Goal: Answer question/provide support

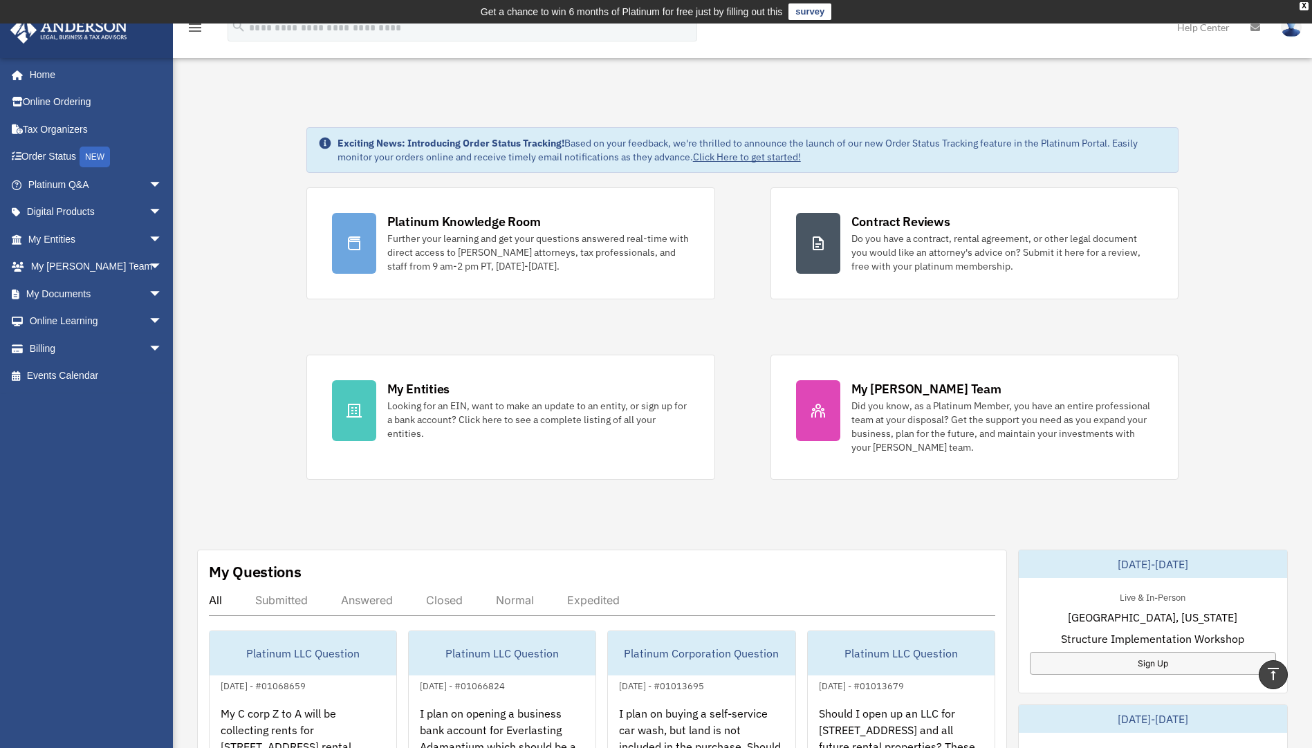
scroll to position [346, 0]
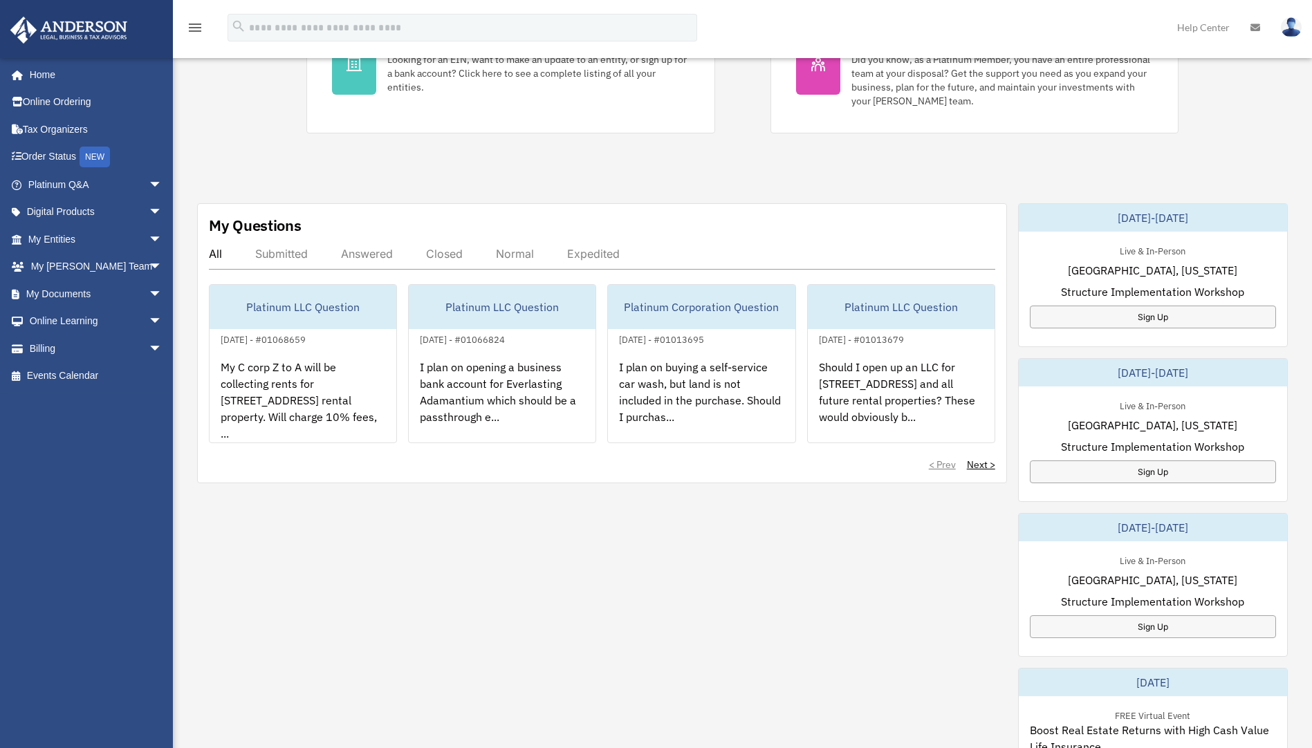
scroll to position [346, 0]
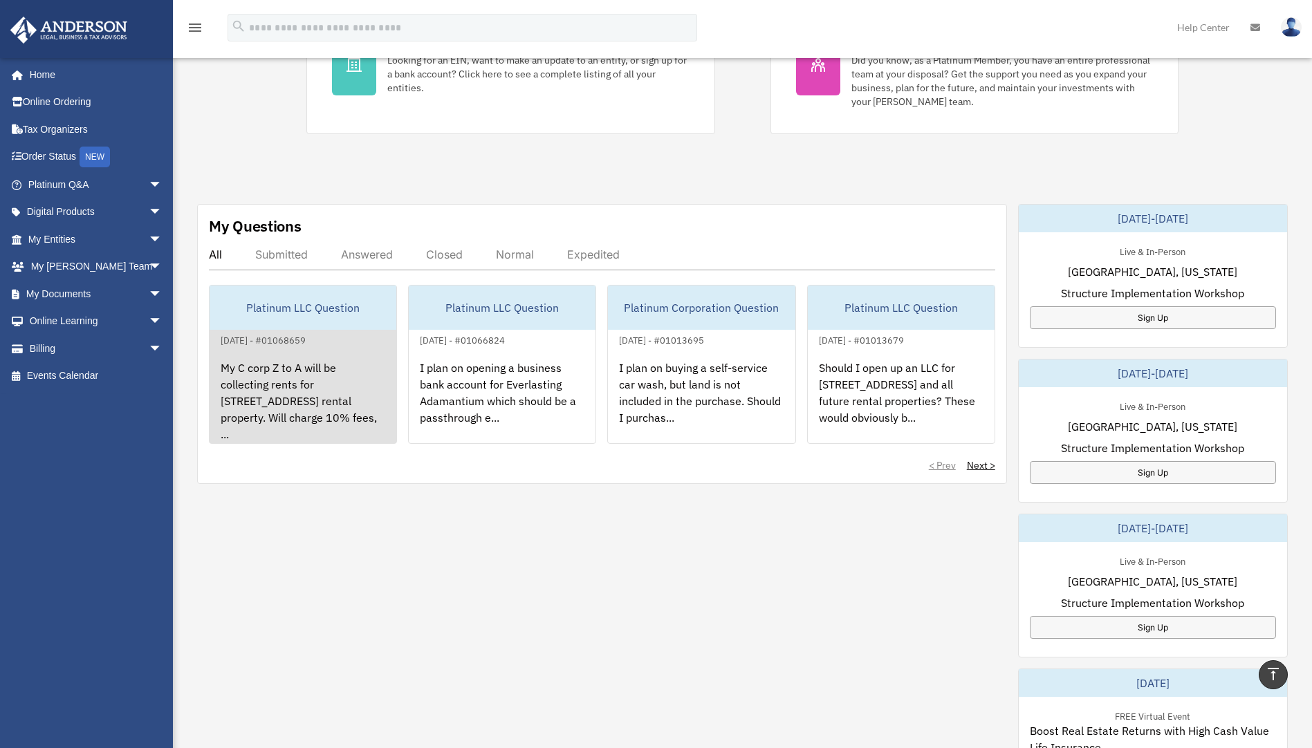
click at [362, 413] on div "My C corp Z to A will be collecting rents for [STREET_ADDRESS] rental property.…" at bounding box center [303, 403] width 187 height 108
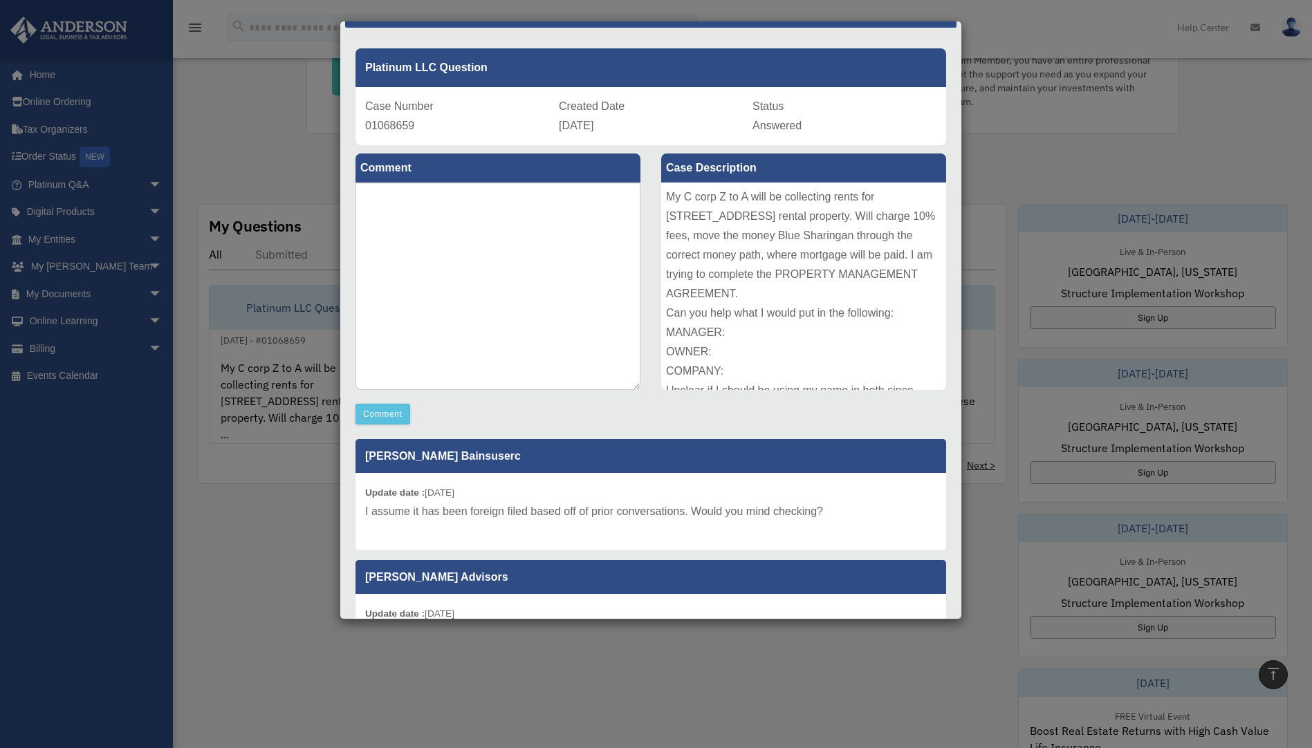
scroll to position [69, 0]
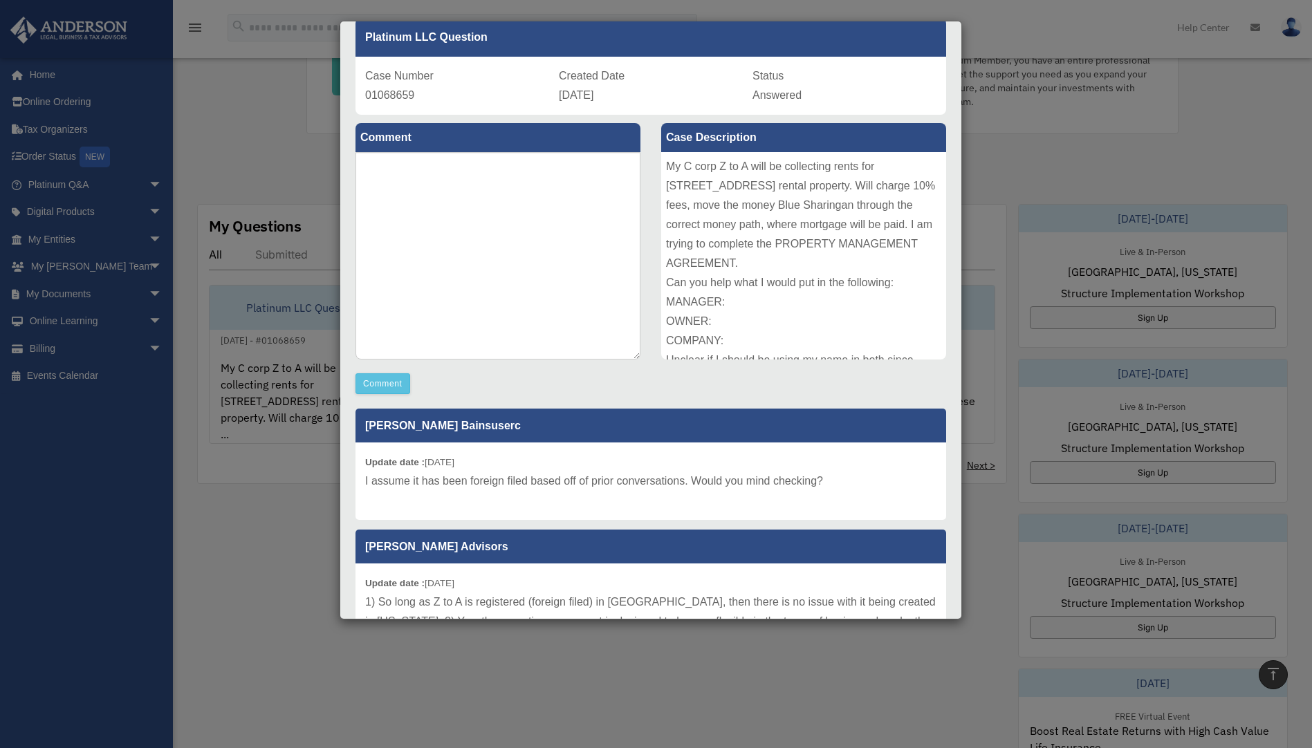
drag, startPoint x: 250, startPoint y: 564, endPoint x: 411, endPoint y: 434, distance: 206.1
click at [263, 555] on div "Case Detail × Platinum LLC Question Case Number 01068659 Created Date [DATE] St…" at bounding box center [656, 374] width 1312 height 748
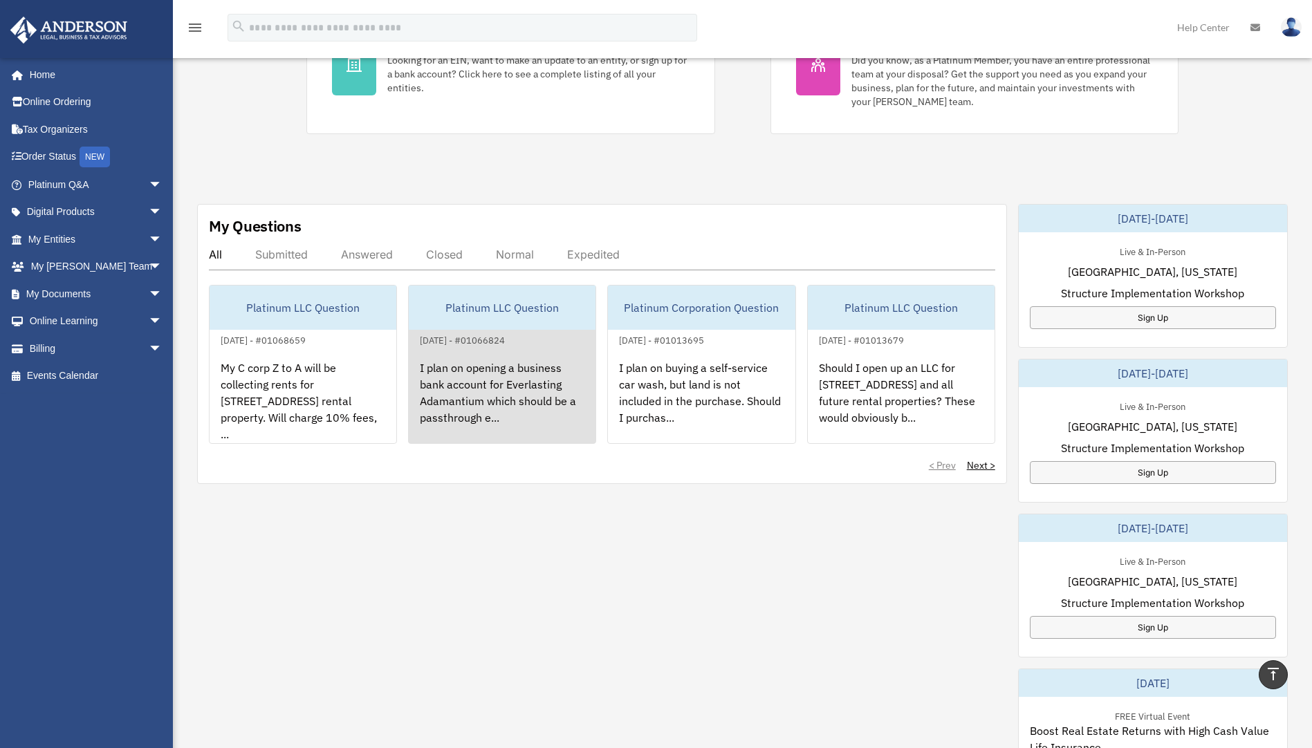
click at [506, 376] on div "I plan on opening a business bank account for Everlasting Adamantium which shou…" at bounding box center [502, 403] width 187 height 108
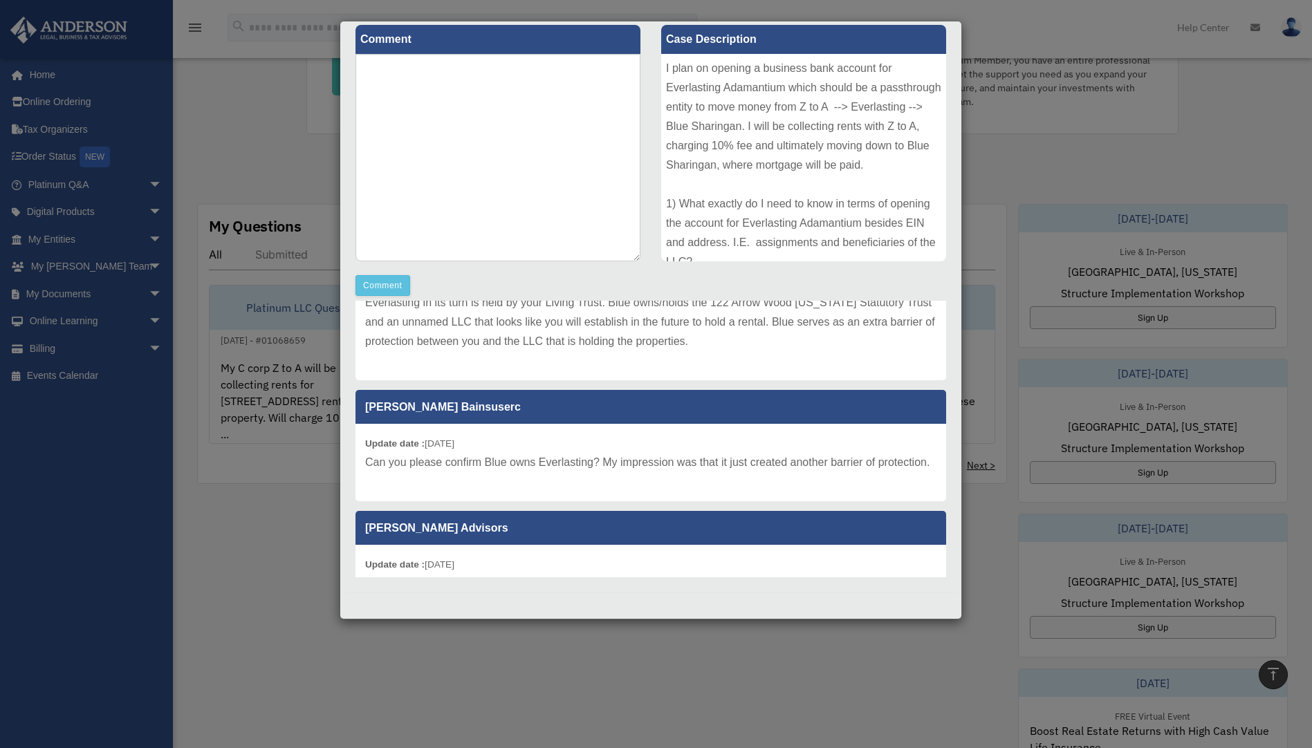
scroll to position [0, 0]
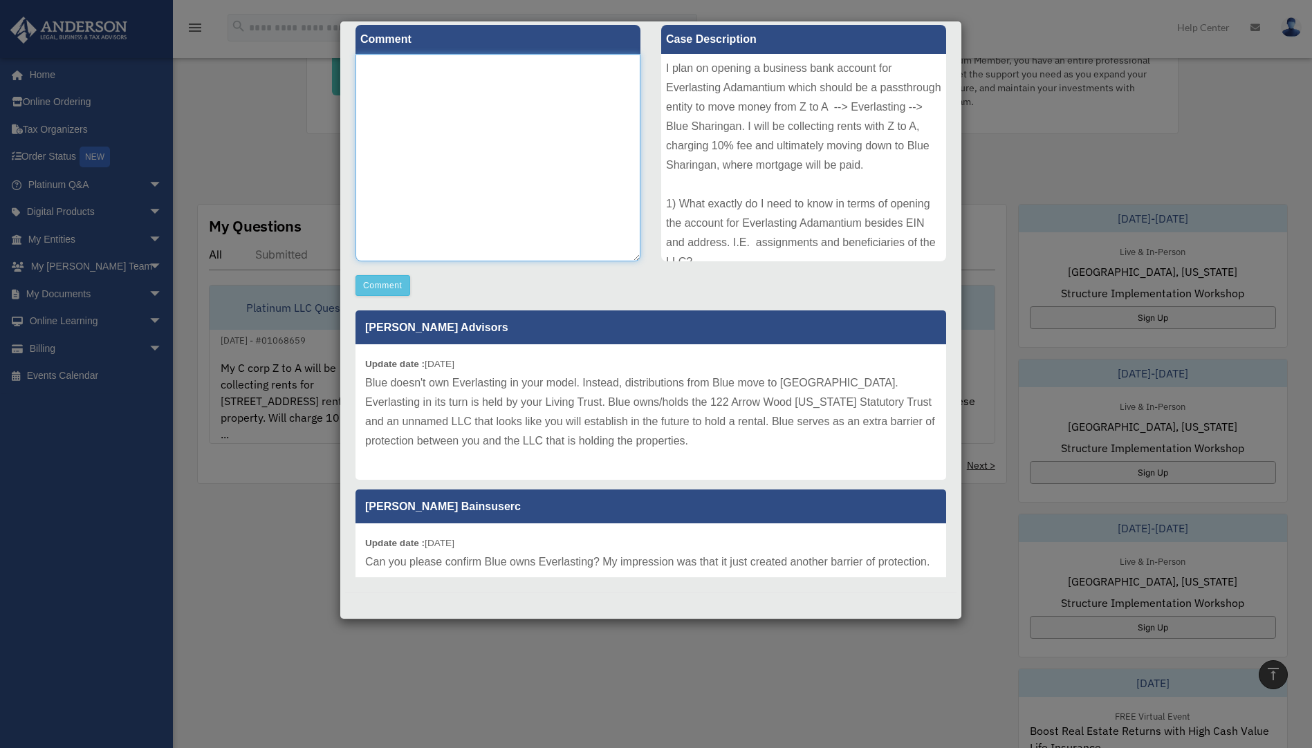
click at [503, 241] on textarea at bounding box center [498, 158] width 285 height 208
type textarea "*"
type textarea "**********"
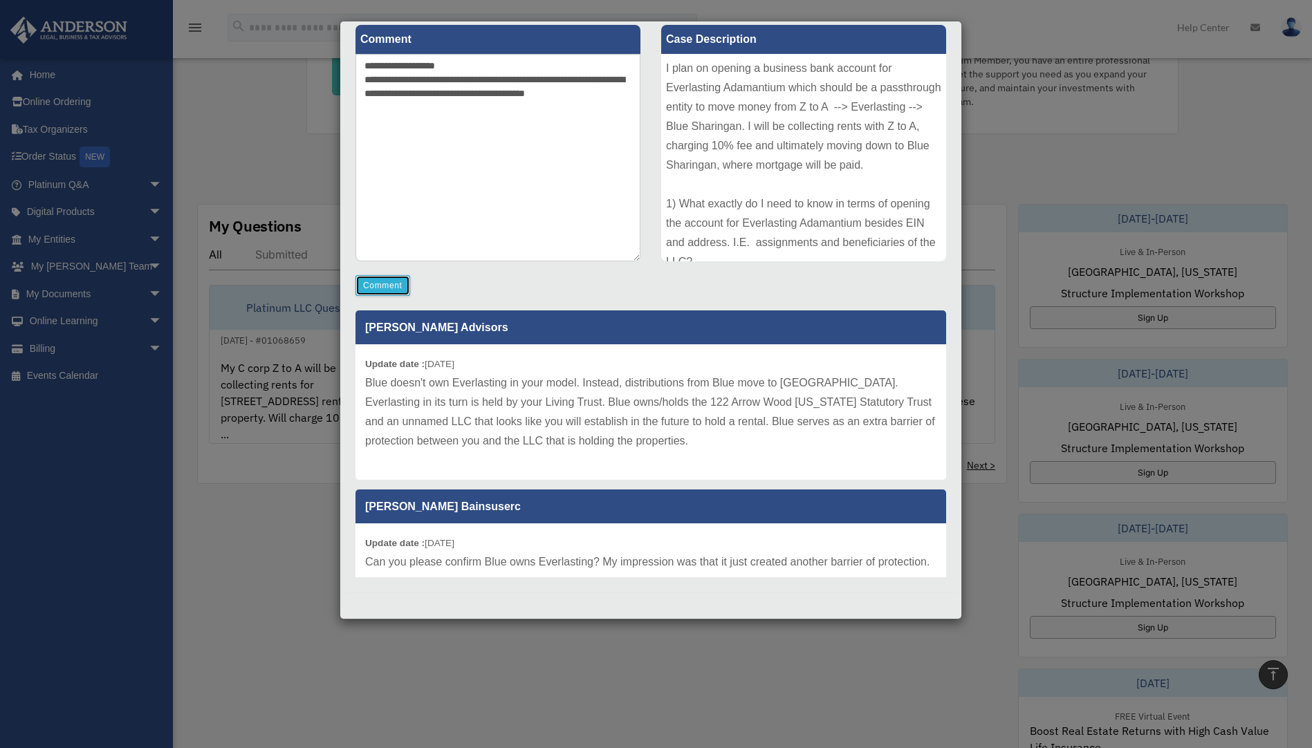
click at [379, 292] on button "Comment" at bounding box center [383, 285] width 55 height 21
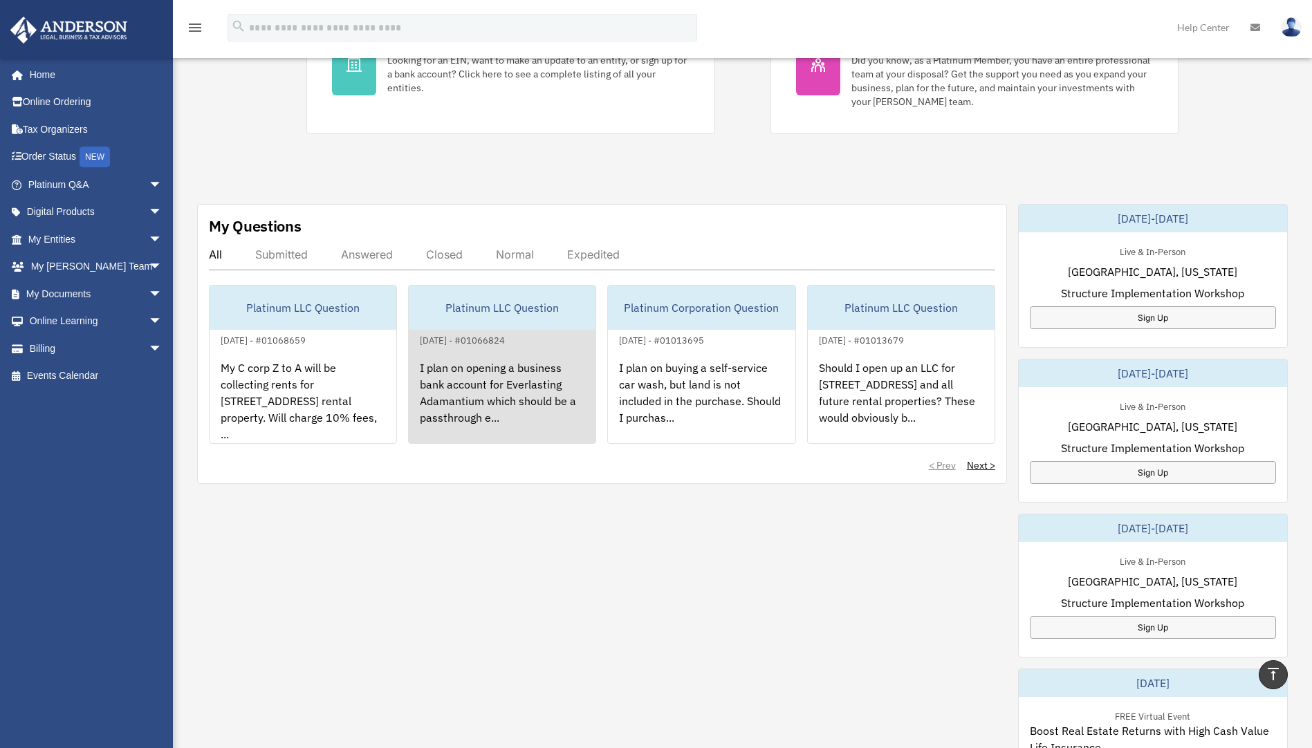
click at [517, 396] on div "I plan on opening a business bank account for Everlasting Adamantium which shou…" at bounding box center [502, 403] width 187 height 108
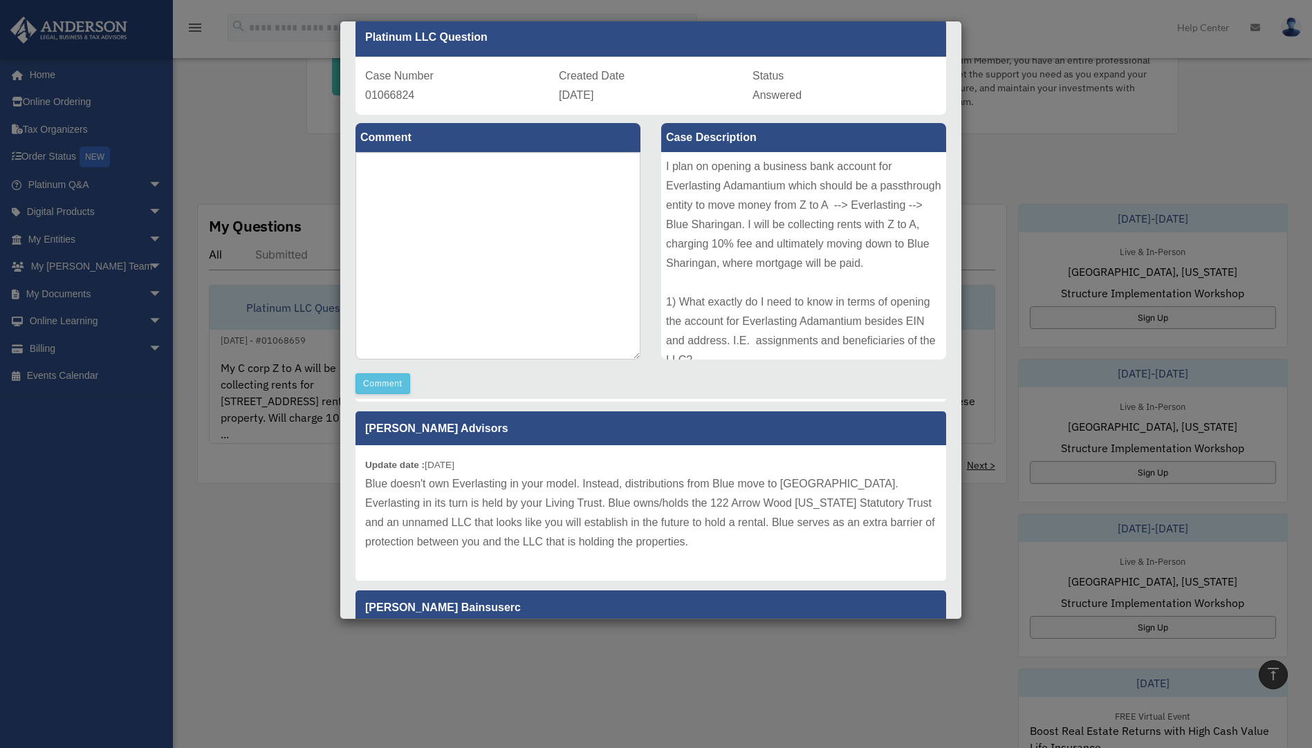
scroll to position [138, 0]
click at [275, 510] on div "Case Detail × Platinum LLC Question Case Number 01066824 Created Date [DATE] St…" at bounding box center [656, 374] width 1312 height 748
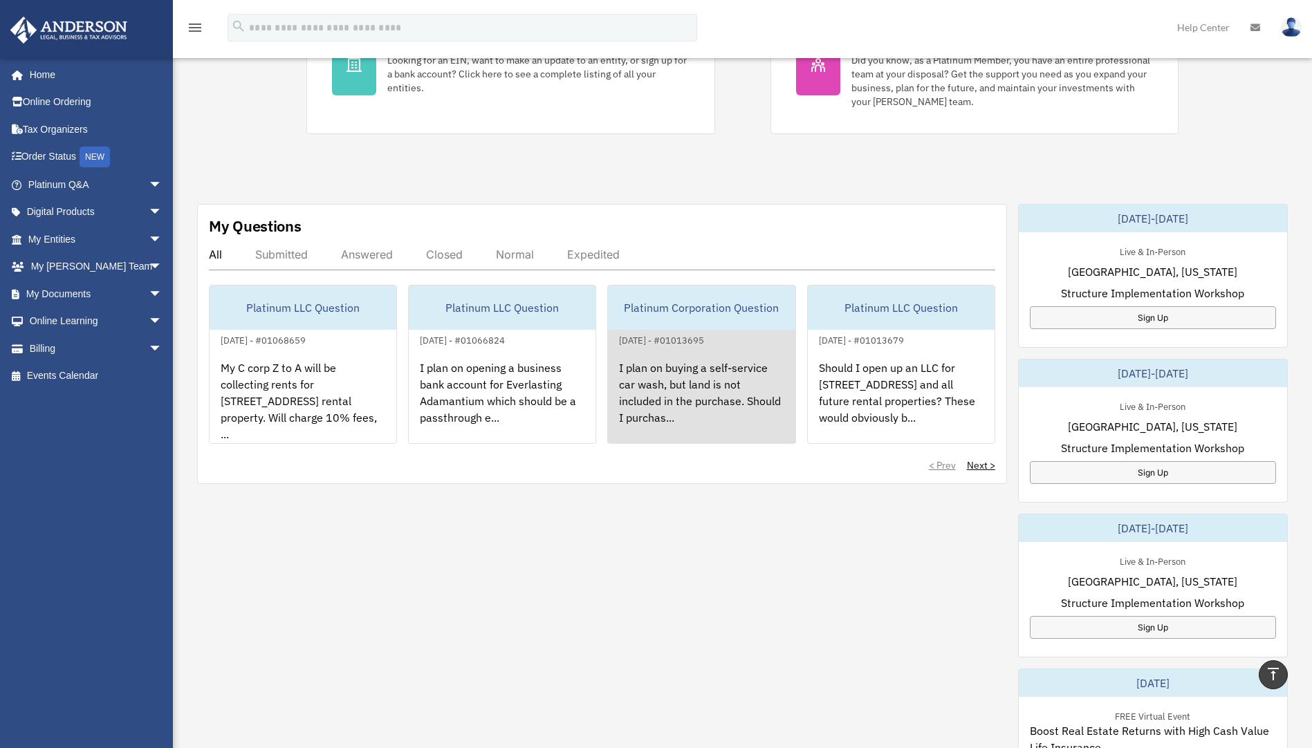
click at [676, 400] on div "I plan on buying a self-service car wash, but land is not included in the purch…" at bounding box center [701, 403] width 187 height 108
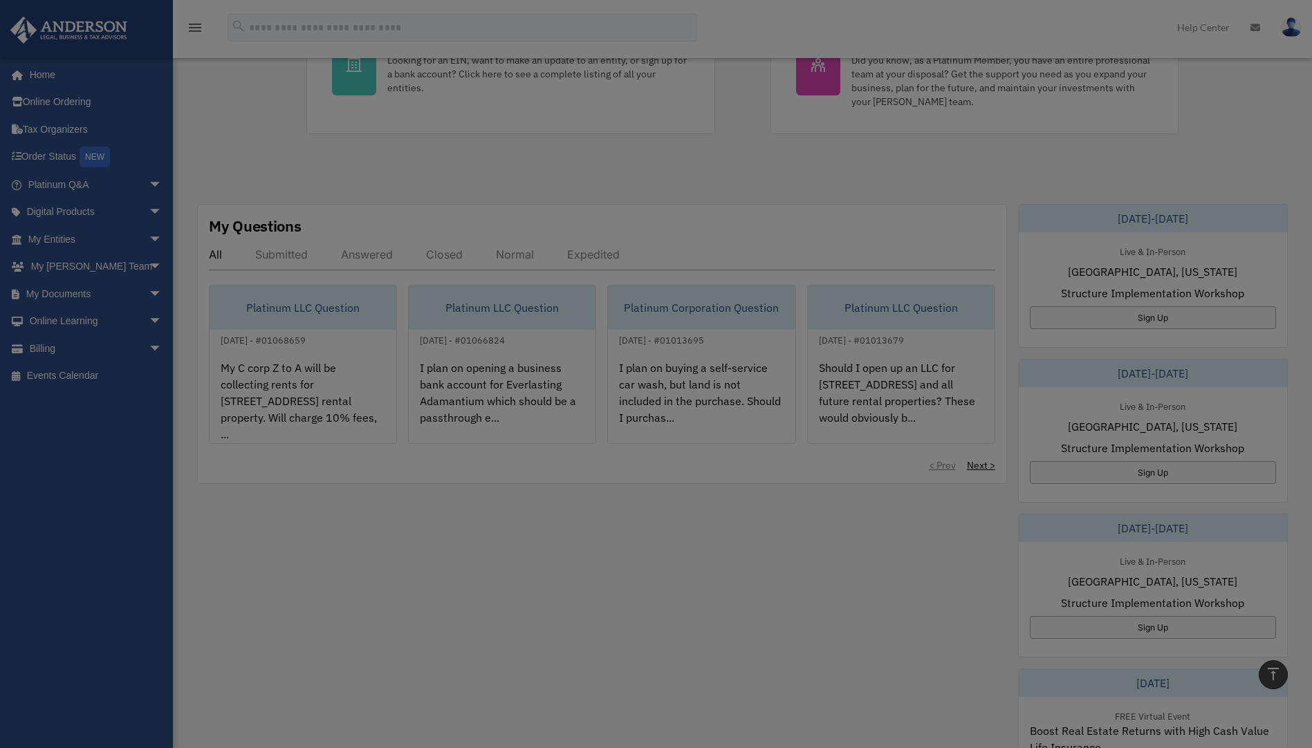
scroll to position [0, 0]
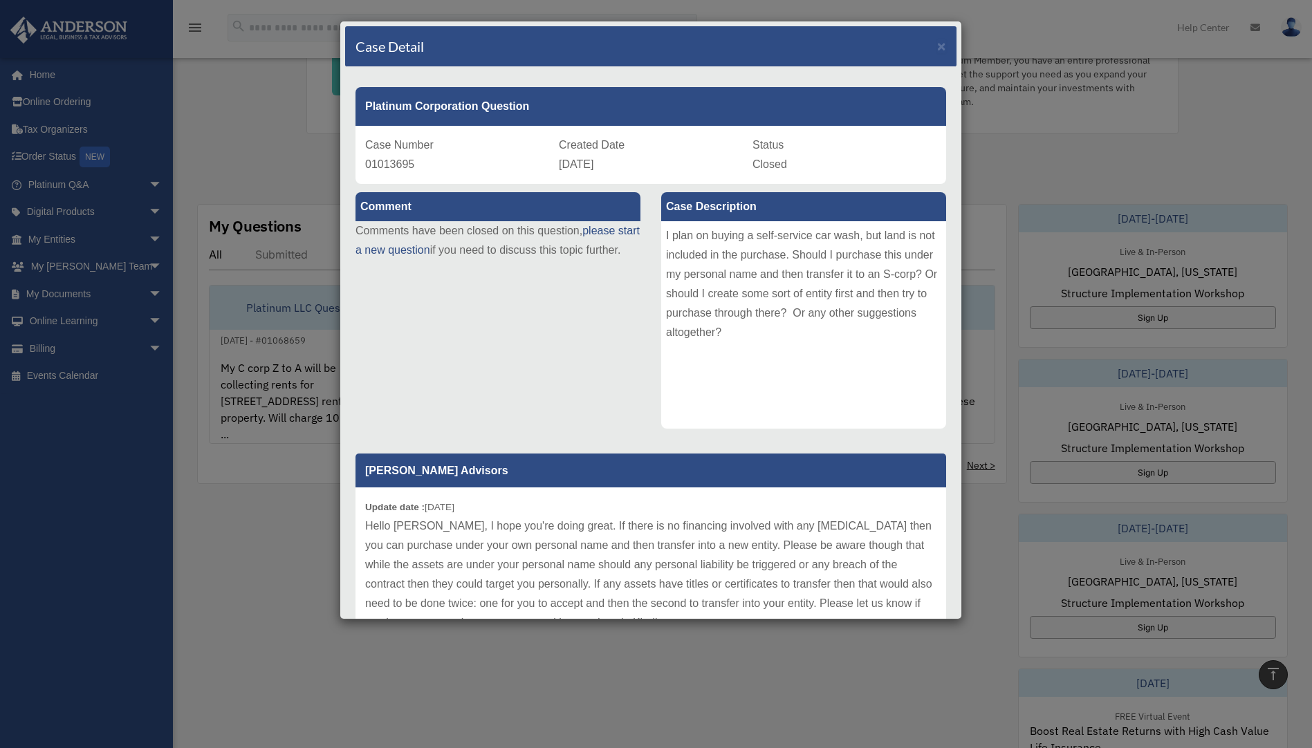
drag, startPoint x: 259, startPoint y: 542, endPoint x: 286, endPoint y: 531, distance: 28.5
click at [260, 542] on div "Case Detail × Platinum Corporation Question Case Number 01013695 Created Date […" at bounding box center [656, 374] width 1312 height 748
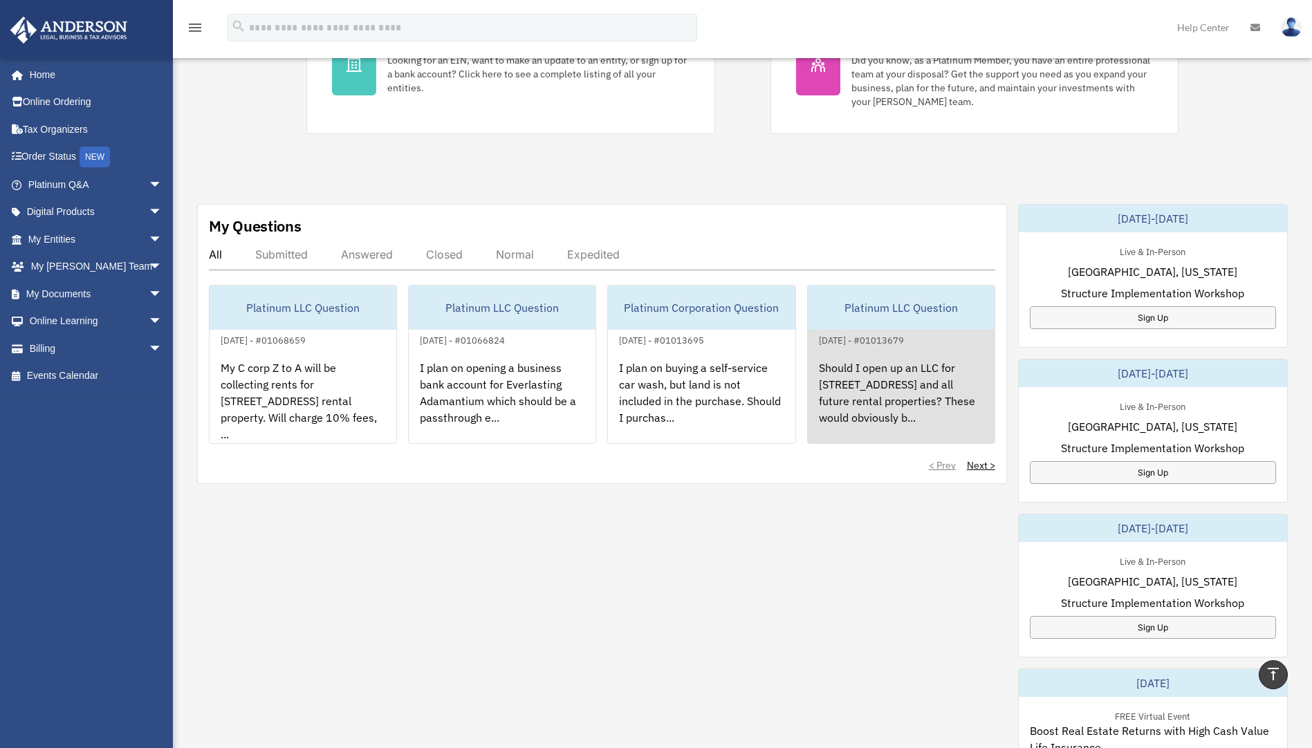
click at [897, 363] on div "Should I open up an LLC for [STREET_ADDRESS] and all future rental properties? …" at bounding box center [901, 403] width 187 height 108
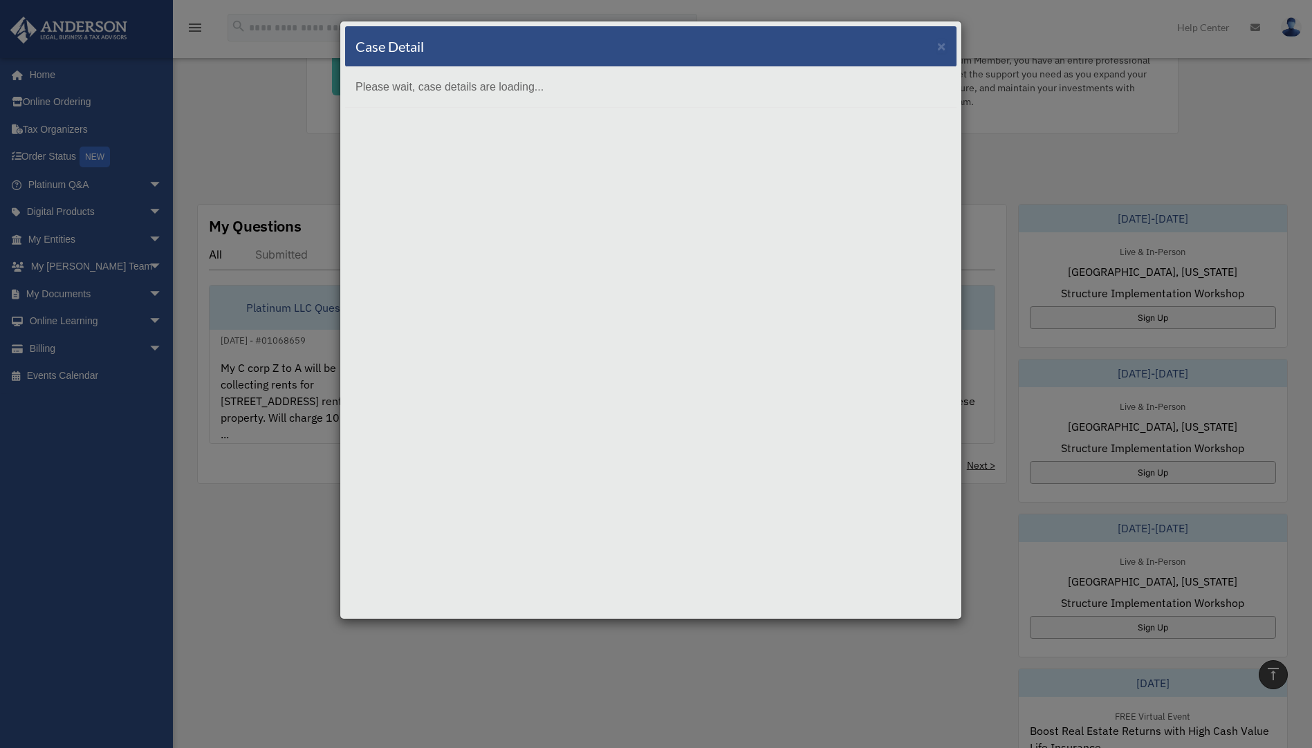
click at [261, 575] on div "Case Detail × Please wait, case details are loading..." at bounding box center [656, 374] width 1312 height 748
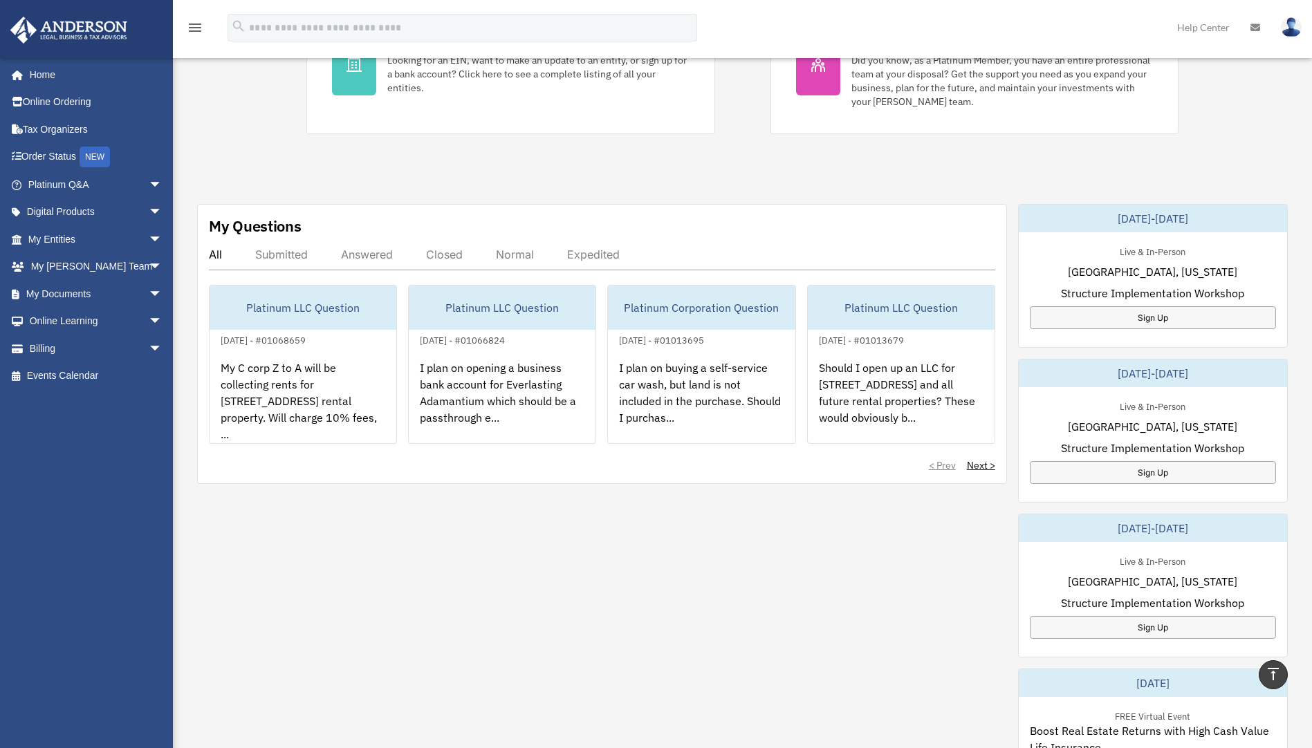
click at [549, 674] on div "My Questions All Submitted Answered Closed Normal Expedited Platinum LLC Questi…" at bounding box center [742, 594] width 1091 height 781
